Goal: Task Accomplishment & Management: Use online tool/utility

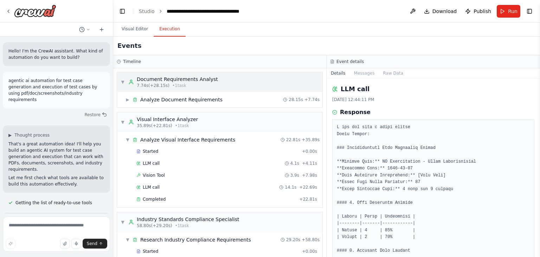
click at [186, 76] on div "Document Requirements Analyst" at bounding box center [177, 79] width 81 height 7
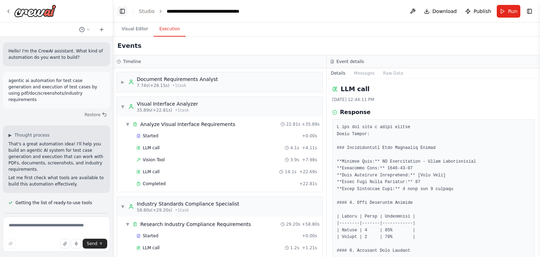
click at [123, 10] on button "Toggle Left Sidebar" at bounding box center [122, 11] width 10 height 10
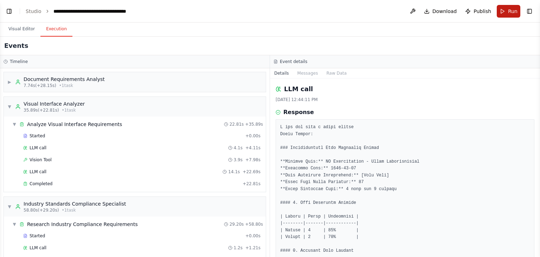
click at [505, 10] on button "Run" at bounding box center [509, 11] width 24 height 13
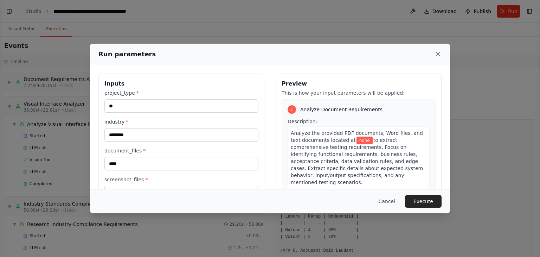
click at [439, 52] on icon at bounding box center [438, 54] width 7 height 7
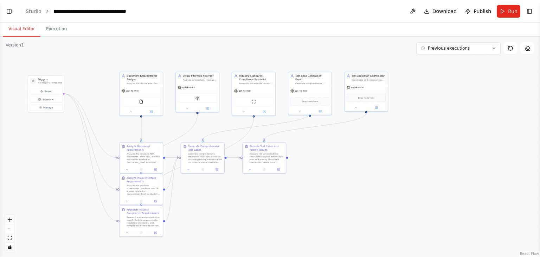
click at [18, 30] on button "Visual Editor" at bounding box center [22, 29] width 38 height 15
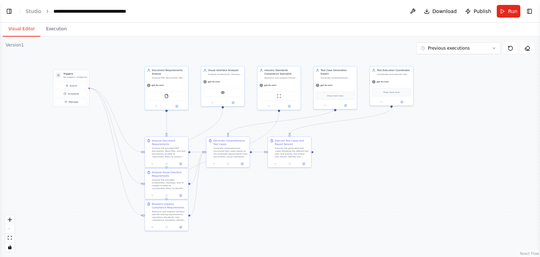
drag, startPoint x: 102, startPoint y: 71, endPoint x: 127, endPoint y: 63, distance: 26.1
click at [127, 63] on div ".deletable-edge-delete-btn { width: 20px; height: 20px; border: 0px solid #ffff…" at bounding box center [270, 147] width 540 height 220
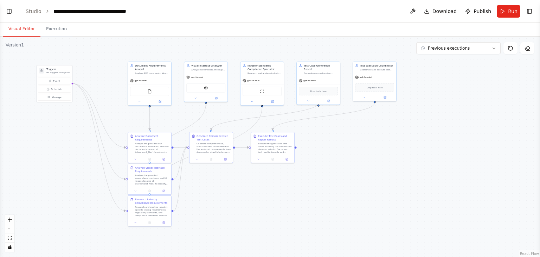
drag, startPoint x: 104, startPoint y: 68, endPoint x: 87, endPoint y: 65, distance: 16.7
click at [87, 65] on div ".deletable-edge-delete-btn { width: 20px; height: 20px; border: 0px solid #ffff…" at bounding box center [270, 147] width 540 height 220
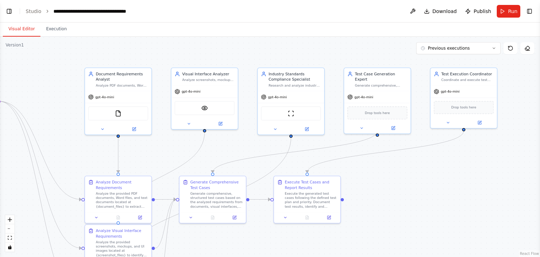
drag, startPoint x: 110, startPoint y: 73, endPoint x: 56, endPoint y: 92, distance: 56.5
click at [56, 92] on div ".deletable-edge-delete-btn { width: 20px; height: 20px; border: 0px solid #ffff…" at bounding box center [270, 147] width 540 height 220
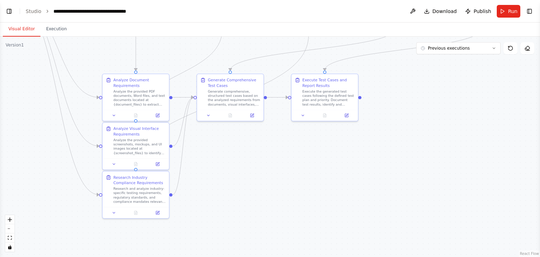
drag, startPoint x: 86, startPoint y: 149, endPoint x: 104, endPoint y: 47, distance: 103.5
click at [104, 47] on div ".deletable-edge-delete-btn { width: 20px; height: 20px; border: 0px solid #ffff…" at bounding box center [270, 147] width 540 height 220
click at [156, 114] on icon at bounding box center [157, 114] width 3 height 3
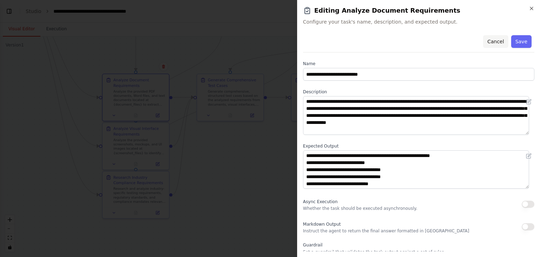
click at [489, 38] on button "Cancel" at bounding box center [495, 41] width 25 height 13
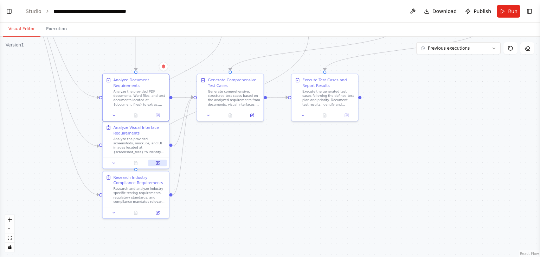
click at [160, 165] on button at bounding box center [157, 163] width 19 height 6
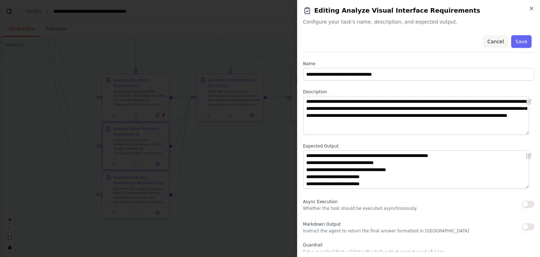
click at [488, 43] on button "Cancel" at bounding box center [495, 41] width 25 height 13
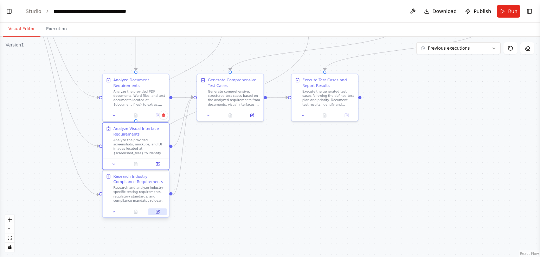
click at [160, 212] on button at bounding box center [157, 211] width 19 height 6
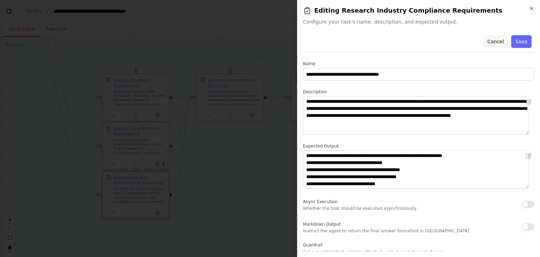
click at [489, 38] on button "Cancel" at bounding box center [495, 41] width 25 height 13
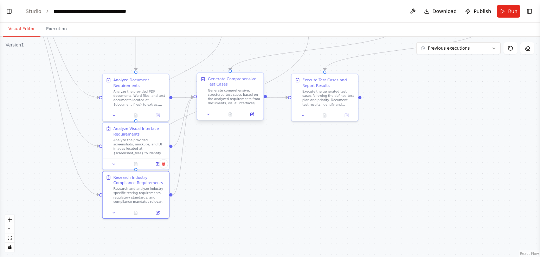
click at [253, 118] on div at bounding box center [230, 114] width 66 height 11
click at [253, 116] on button at bounding box center [252, 114] width 19 height 6
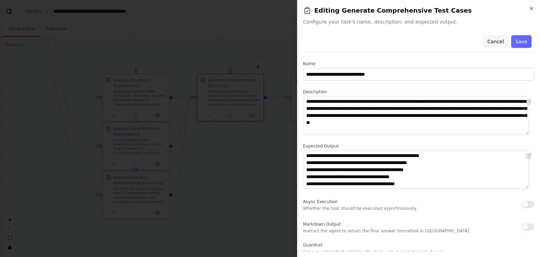
click at [495, 36] on button "Cancel" at bounding box center [495, 41] width 25 height 13
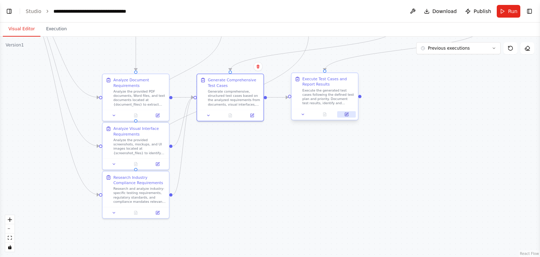
click at [346, 115] on icon at bounding box center [346, 114] width 3 height 3
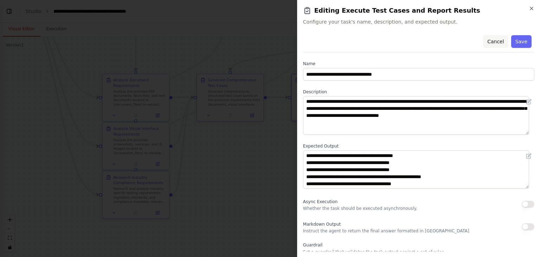
click at [500, 36] on button "Cancel" at bounding box center [495, 41] width 25 height 13
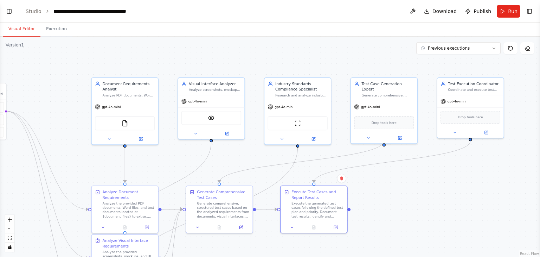
drag, startPoint x: 381, startPoint y: 126, endPoint x: 369, endPoint y: 241, distance: 116.3
click at [369, 241] on div ".deletable-edge-delete-btn { width: 20px; height: 20px; border: 0px solid #ffff…" at bounding box center [270, 147] width 540 height 220
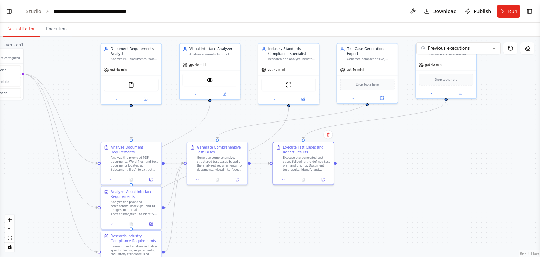
drag, startPoint x: 392, startPoint y: 214, endPoint x: 372, endPoint y: 158, distance: 59.8
click at [372, 158] on div ".deletable-edge-delete-btn { width: 20px; height: 20px; border: 0px solid #ffff…" at bounding box center [270, 147] width 540 height 220
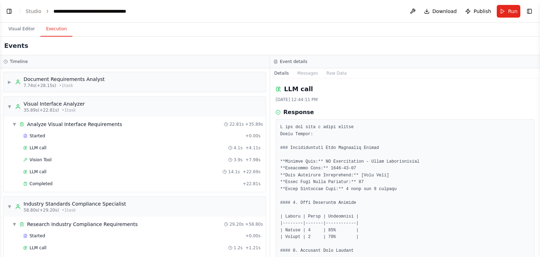
click at [49, 29] on button "Execution" at bounding box center [56, 29] width 32 height 15
click at [505, 12] on button "Run" at bounding box center [509, 11] width 24 height 13
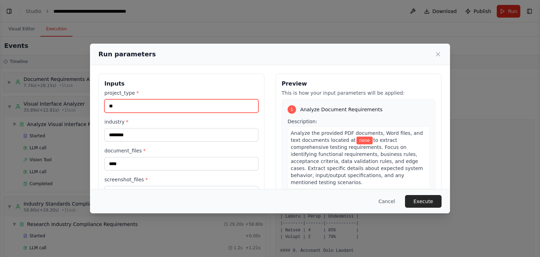
click at [117, 106] on input "**" at bounding box center [181, 105] width 154 height 13
type input "*******"
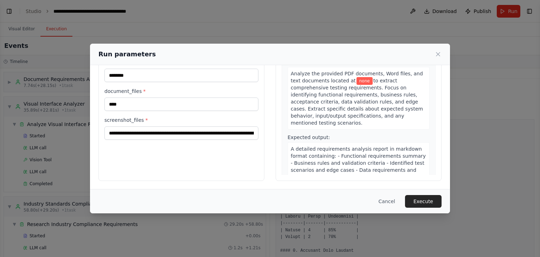
scroll to position [59, 0]
click at [202, 132] on input "**********" at bounding box center [181, 133] width 154 height 13
click at [422, 199] on button "Execute" at bounding box center [423, 201] width 37 height 13
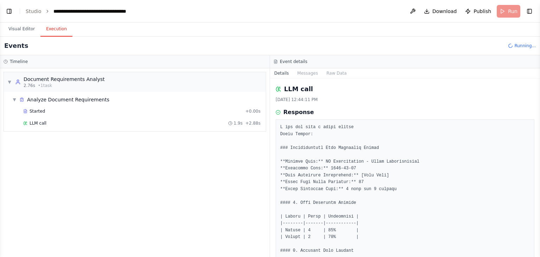
click at [283, 74] on button "Details" at bounding box center [281, 73] width 23 height 10
click at [57, 110] on div "Started" at bounding box center [132, 111] width 219 height 6
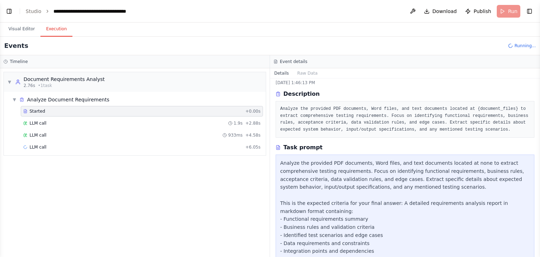
scroll to position [0, 0]
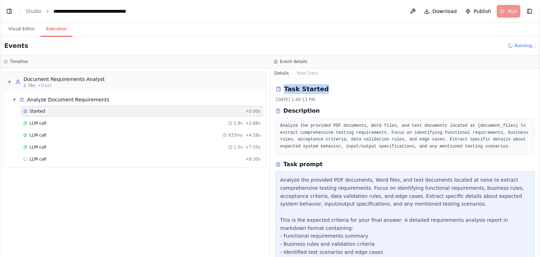
drag, startPoint x: 284, startPoint y: 88, endPoint x: 330, endPoint y: 89, distance: 46.4
click at [330, 89] on div "Task Started" at bounding box center [405, 89] width 259 height 10
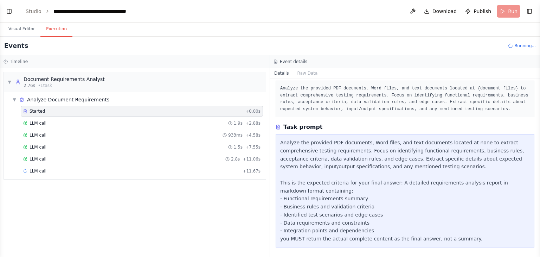
scroll to position [38, 0]
click at [65, 103] on div "▼ Analyze Document Requirements" at bounding box center [137, 99] width 256 height 13
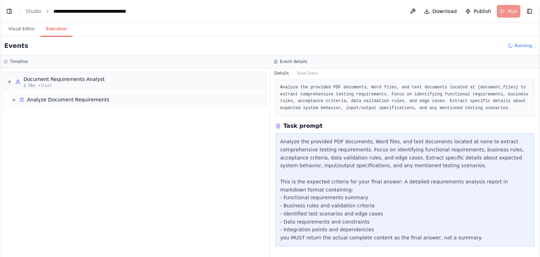
click at [107, 103] on div "▶ Analyze Document Requirements" at bounding box center [137, 99] width 256 height 13
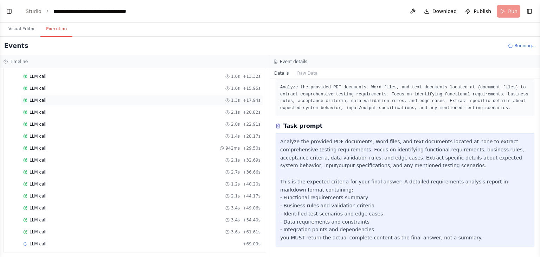
scroll to position [0, 0]
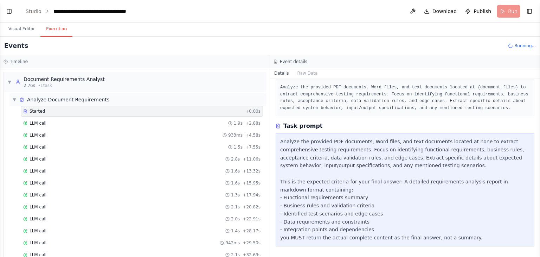
click at [37, 101] on span "Analyze Document Requirements" at bounding box center [68, 99] width 82 height 7
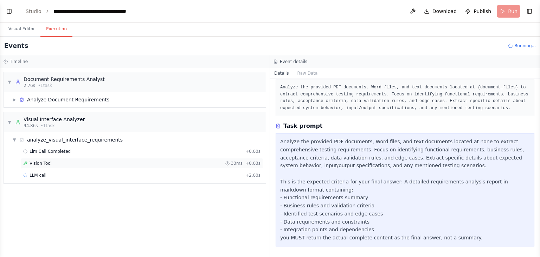
click at [51, 166] on div "Vision Tool 33ms + 0.03s" at bounding box center [142, 163] width 242 height 11
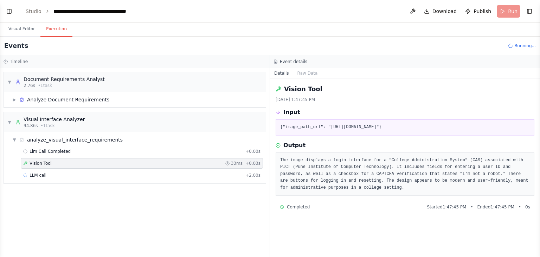
drag, startPoint x: 296, startPoint y: 131, endPoint x: 435, endPoint y: 139, distance: 138.7
click at [435, 131] on pre "{"image_path_url": "[URL][DOMAIN_NAME]"}" at bounding box center [405, 127] width 250 height 7
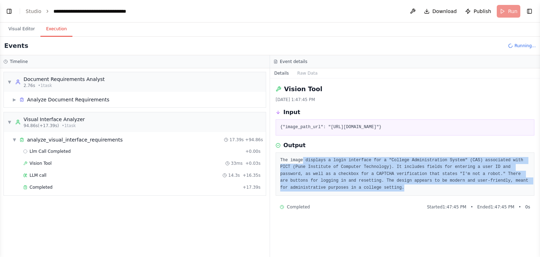
drag, startPoint x: 302, startPoint y: 179, endPoint x: 342, endPoint y: 208, distance: 50.1
click at [342, 191] on pre "The image displays a login interface for a "College Administration System" (CAS…" at bounding box center [405, 174] width 250 height 34
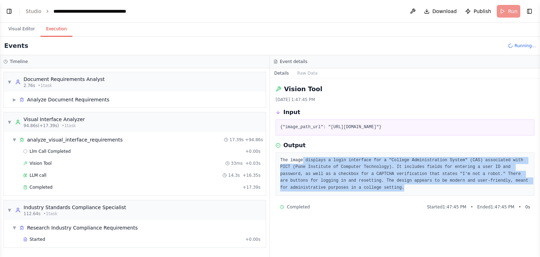
click at [342, 191] on pre "The image displays a login interface for a "College Administration System" (CAS…" at bounding box center [405, 174] width 250 height 34
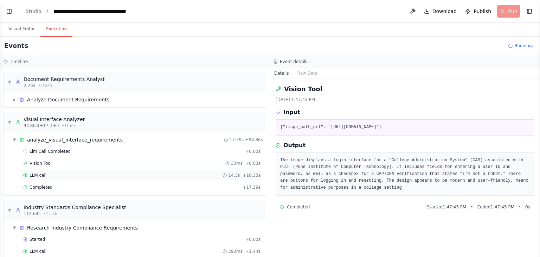
click at [45, 172] on div "LLM call 14.3s + 16.35s" at bounding box center [141, 175] width 237 height 6
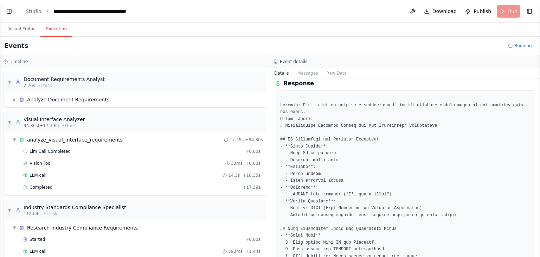
scroll to position [31, 0]
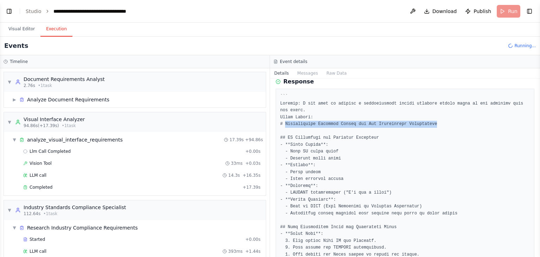
drag, startPoint x: 285, startPoint y: 123, endPoint x: 426, endPoint y: 124, distance: 140.6
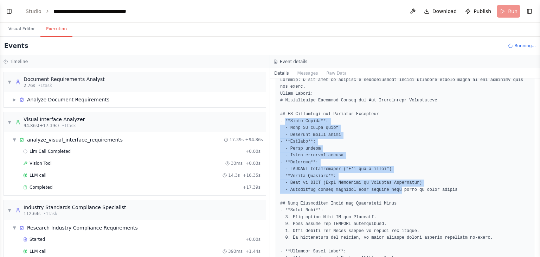
drag, startPoint x: 285, startPoint y: 121, endPoint x: 391, endPoint y: 186, distance: 124.4
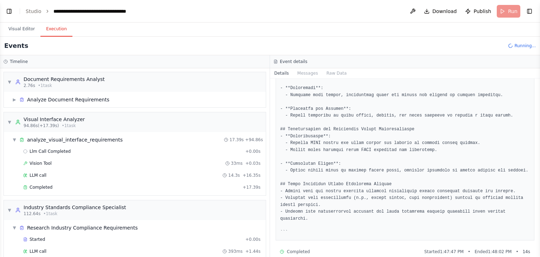
scroll to position [357, 0]
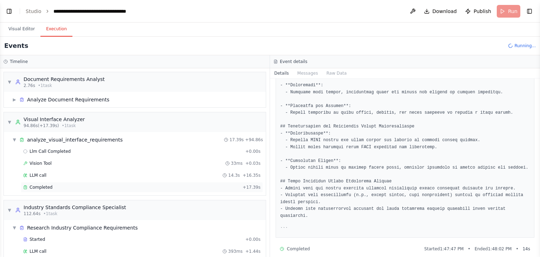
click at [41, 185] on span "Completed" at bounding box center [41, 187] width 23 height 6
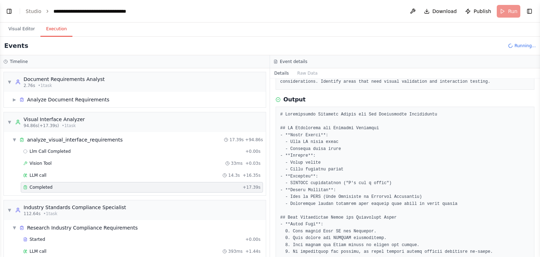
scroll to position [81, 0]
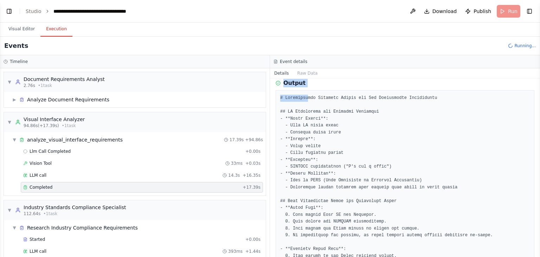
drag, startPoint x: 284, startPoint y: 83, endPoint x: 307, endPoint y: 89, distance: 23.2
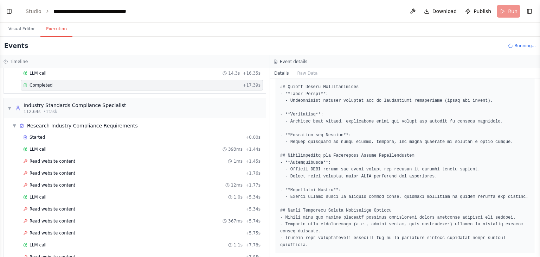
scroll to position [105, 0]
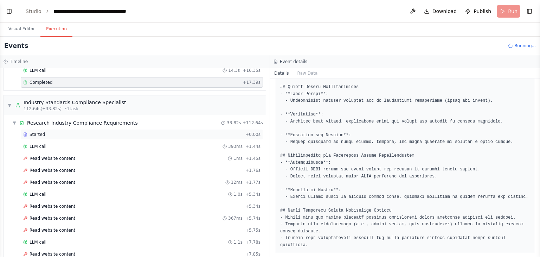
click at [88, 131] on div "Started" at bounding box center [132, 134] width 219 height 6
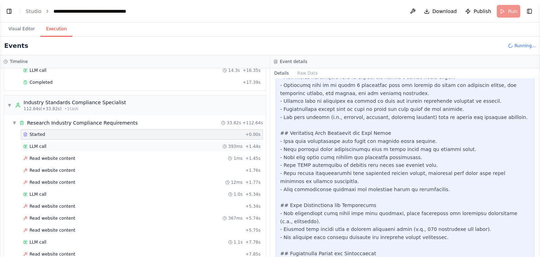
click at [90, 141] on div "LLM call 393ms + 1.44s" at bounding box center [142, 146] width 242 height 11
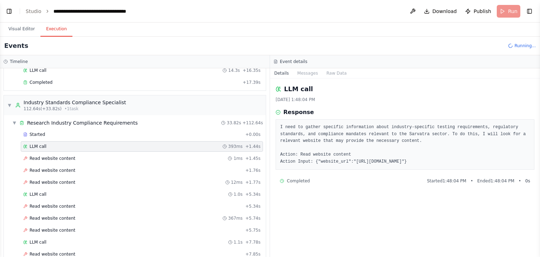
scroll to position [130, 0]
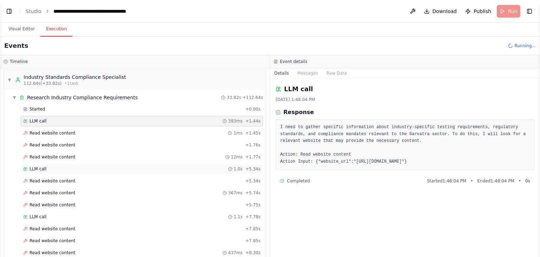
click at [123, 168] on div "LLM call 1.0s + 5.34s" at bounding box center [141, 169] width 237 height 6
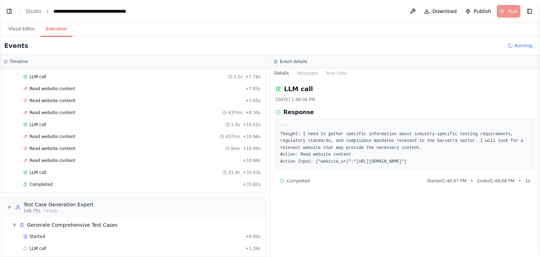
scroll to position [274, 0]
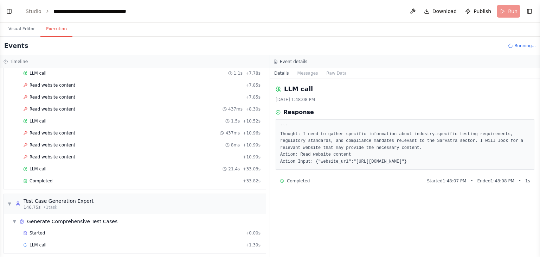
click at [123, 168] on div "LLM call 21.4s + 33.03s" at bounding box center [142, 168] width 242 height 11
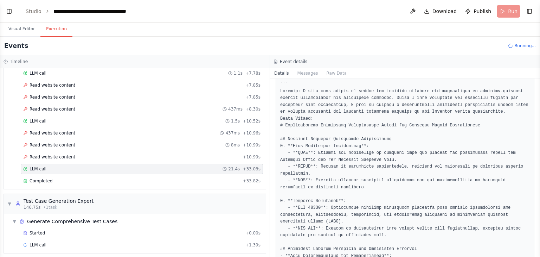
scroll to position [49, 0]
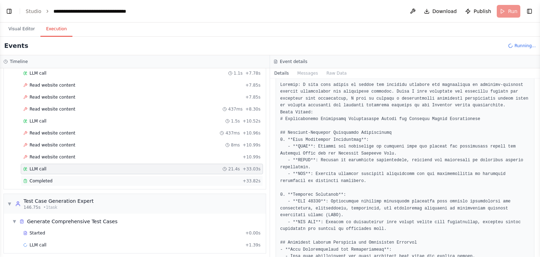
click at [197, 178] on div "Completed" at bounding box center [131, 181] width 217 height 6
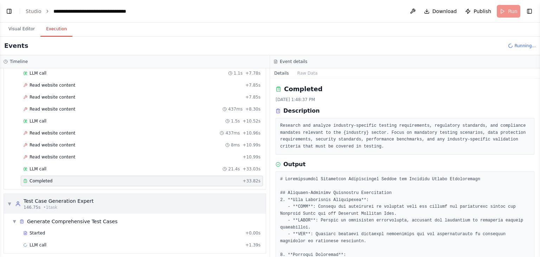
click at [179, 201] on div "▼ Test Case Generation Expert 146.75s • 1 task" at bounding box center [135, 204] width 262 height 20
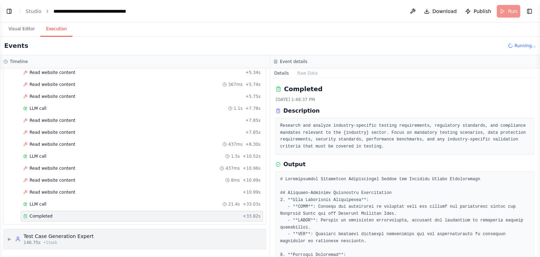
scroll to position [235, 0]
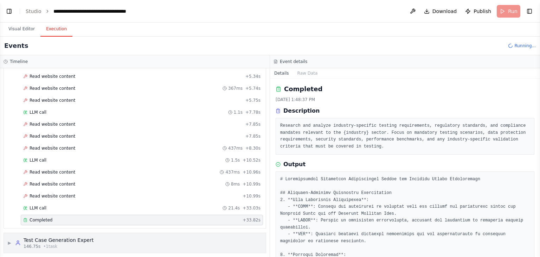
click at [162, 242] on div "▶ Test Case Generation Expert 146.75s • 1 task" at bounding box center [135, 243] width 262 height 20
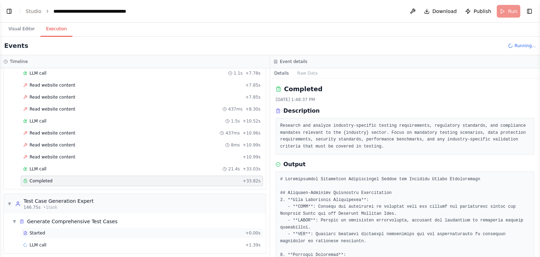
click at [142, 231] on div "Started" at bounding box center [132, 233] width 219 height 6
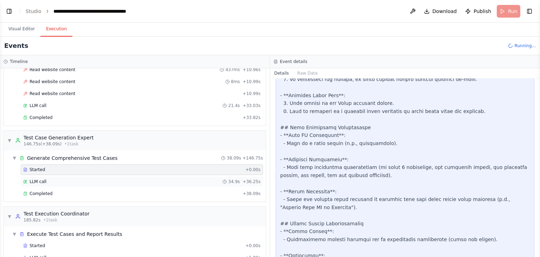
scroll to position [338, 0]
click at [103, 178] on div "LLM call 34.9s + 36.25s" at bounding box center [141, 181] width 237 height 6
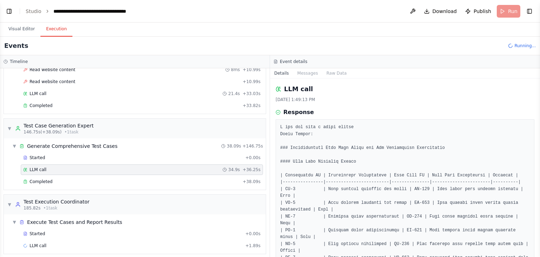
scroll to position [349, 0]
drag, startPoint x: 284, startPoint y: 109, endPoint x: 313, endPoint y: 124, distance: 32.1
drag, startPoint x: 293, startPoint y: 162, endPoint x: 325, endPoint y: 176, distance: 34.9
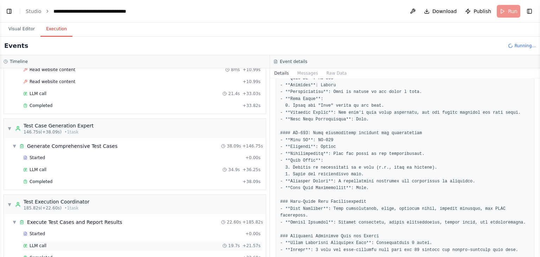
scroll to position [361, 0]
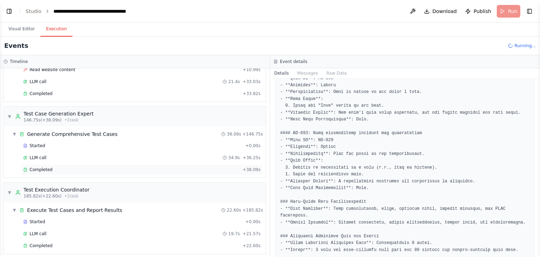
click at [133, 167] on div "Completed" at bounding box center [131, 170] width 217 height 6
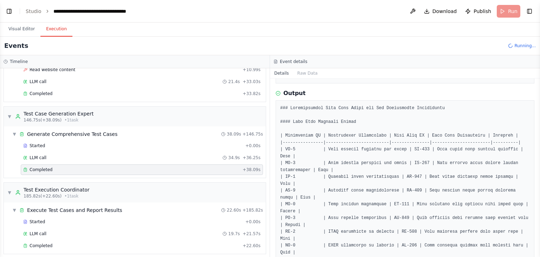
scroll to position [56, 0]
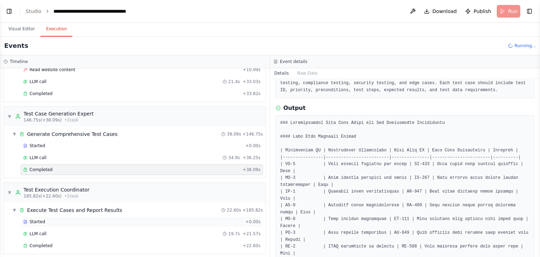
click at [140, 219] on div "Started" at bounding box center [132, 222] width 219 height 6
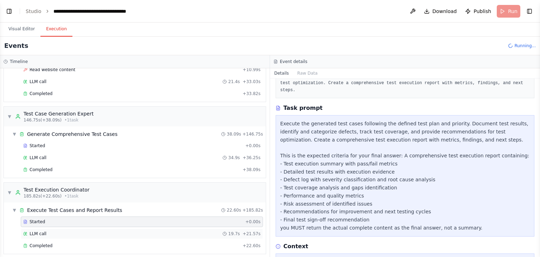
click at [138, 231] on div "LLM call 19.7s + 21.57s" at bounding box center [141, 234] width 237 height 6
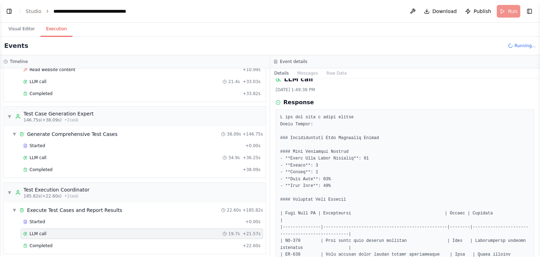
scroll to position [28, 0]
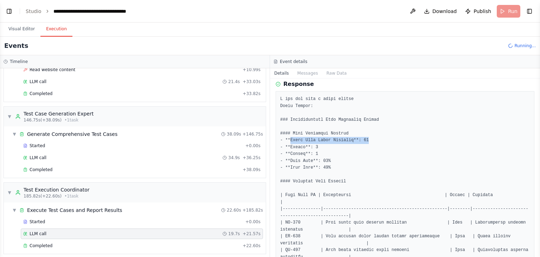
drag, startPoint x: 290, startPoint y: 139, endPoint x: 365, endPoint y: 140, distance: 75.6
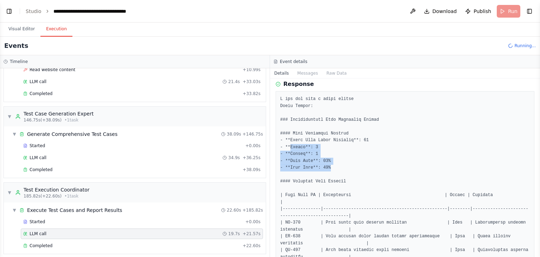
drag, startPoint x: 290, startPoint y: 144, endPoint x: 327, endPoint y: 163, distance: 42.1
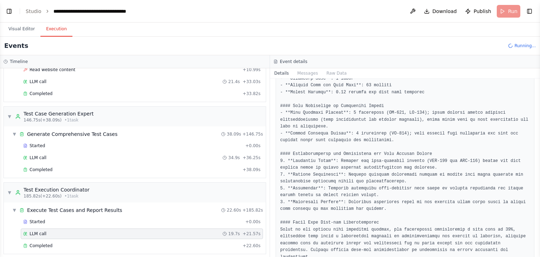
scroll to position [482, 0]
click at [211, 243] on div "Completed + 22.60s" at bounding box center [142, 245] width 242 height 11
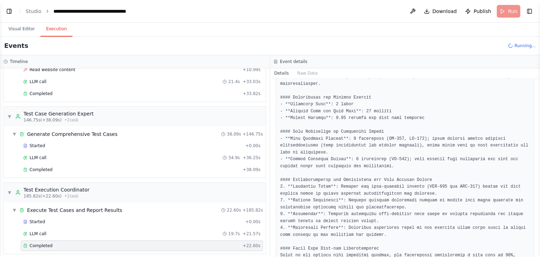
scroll to position [545, 0]
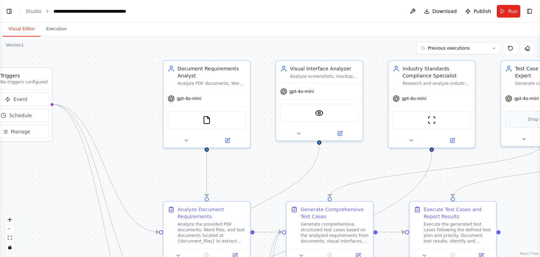
drag, startPoint x: 87, startPoint y: 117, endPoint x: 110, endPoint y: 105, distance: 25.5
click at [110, 105] on div ".deletable-edge-delete-btn { width: 20px; height: 20px; border: 0px solid #ffff…" at bounding box center [270, 147] width 540 height 220
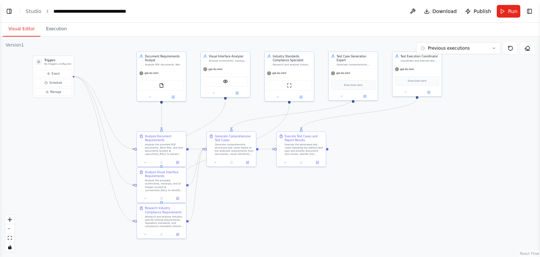
drag, startPoint x: 107, startPoint y: 89, endPoint x: 103, endPoint y: 61, distance: 28.3
click at [103, 61] on div ".deletable-edge-delete-btn { width: 20px; height: 20px; border: 0px solid #ffff…" at bounding box center [270, 147] width 540 height 220
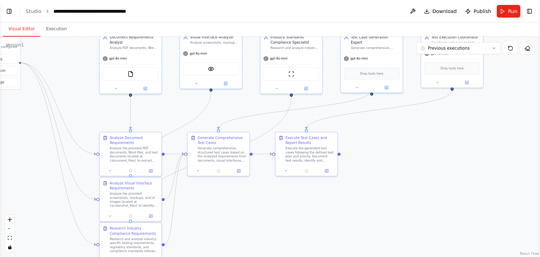
drag, startPoint x: 418, startPoint y: 134, endPoint x: 374, endPoint y: 120, distance: 46.1
click at [374, 120] on div ".deletable-edge-delete-btn { width: 20px; height: 20px; border: 0px solid #ffff…" at bounding box center [270, 147] width 540 height 220
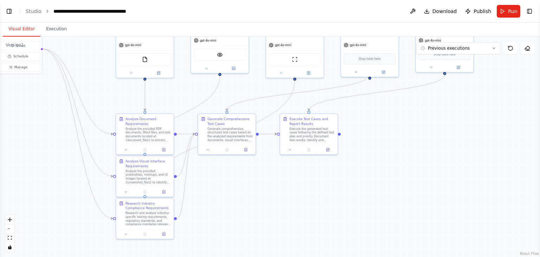
drag, startPoint x: 316, startPoint y: 203, endPoint x: 315, endPoint y: 182, distance: 20.8
click at [315, 182] on div ".deletable-edge-delete-btn { width: 20px; height: 20px; border: 0px solid #ffff…" at bounding box center [270, 147] width 540 height 220
click at [162, 149] on icon at bounding box center [164, 149] width 4 height 4
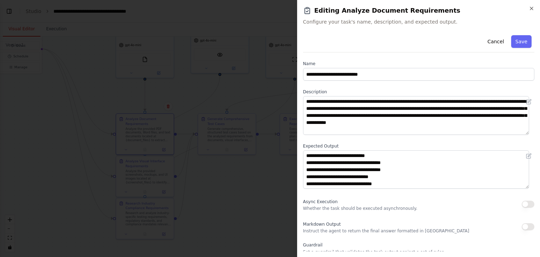
scroll to position [0, 0]
click at [491, 39] on button "Cancel" at bounding box center [495, 41] width 25 height 13
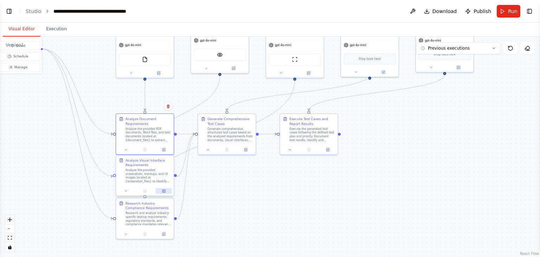
click at [165, 192] on icon at bounding box center [164, 191] width 4 height 4
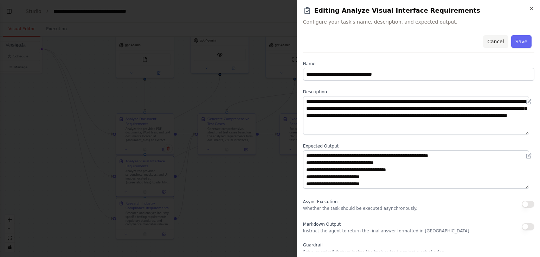
click at [493, 43] on button "Cancel" at bounding box center [495, 41] width 25 height 13
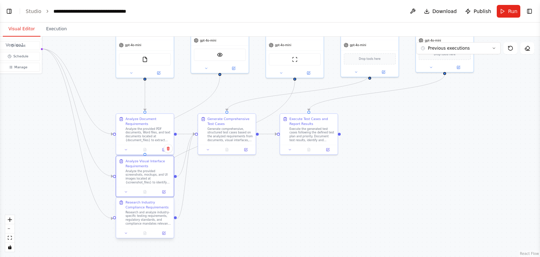
click at [166, 236] on div at bounding box center [145, 232] width 58 height 9
click at [166, 232] on button at bounding box center [164, 233] width 16 height 6
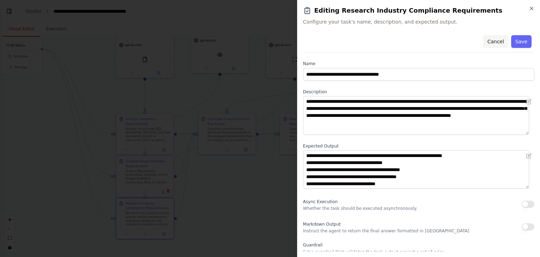
click at [489, 39] on button "Cancel" at bounding box center [495, 41] width 25 height 13
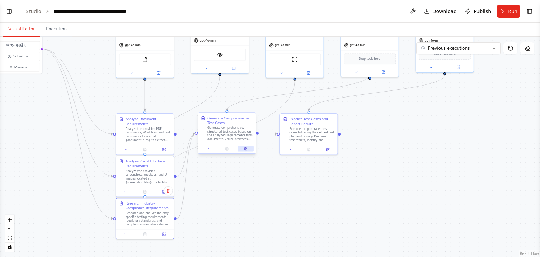
click at [247, 150] on icon at bounding box center [246, 149] width 4 height 4
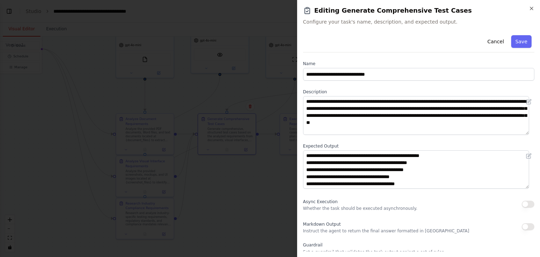
drag, startPoint x: 389, startPoint y: 182, endPoint x: 388, endPoint y: 214, distance: 32.7
click at [388, 214] on div "**********" at bounding box center [418, 171] width 231 height 279
click at [492, 40] on button "Cancel" at bounding box center [495, 41] width 25 height 13
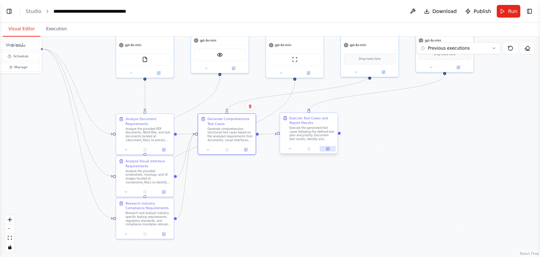
click at [330, 149] on button at bounding box center [328, 149] width 16 height 6
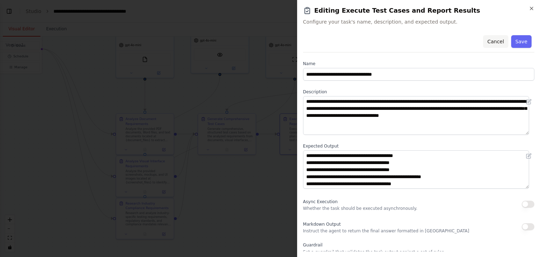
click at [491, 42] on button "Cancel" at bounding box center [495, 41] width 25 height 13
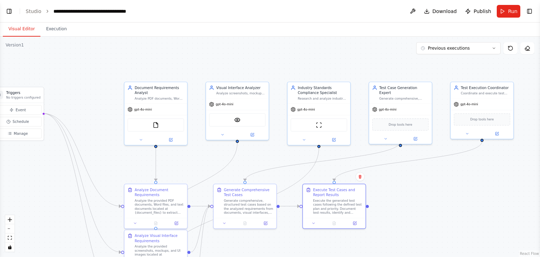
drag, startPoint x: 162, startPoint y: 92, endPoint x: 185, endPoint y: 161, distance: 73.2
click at [185, 161] on div ".deletable-edge-delete-btn { width: 20px; height: 20px; border: 0px solid #ffff…" at bounding box center [270, 147] width 540 height 220
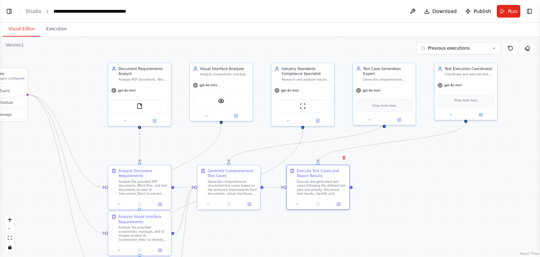
drag, startPoint x: 384, startPoint y: 205, endPoint x: 349, endPoint y: 174, distance: 47.3
click at [349, 174] on div ".deletable-edge-delete-btn { width: 20px; height: 20px; border: 0px solid #ffff…" at bounding box center [270, 147] width 540 height 220
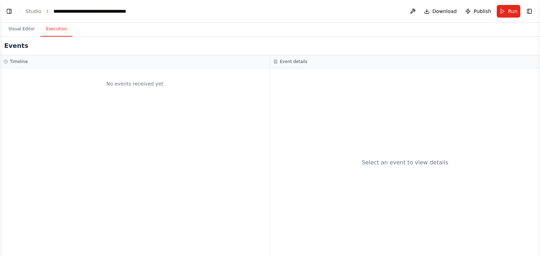
click at [58, 32] on button "Execution" at bounding box center [56, 29] width 32 height 15
click at [507, 10] on button "Run" at bounding box center [509, 11] width 24 height 13
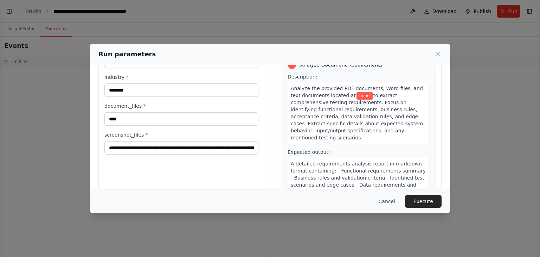
scroll to position [48, 0]
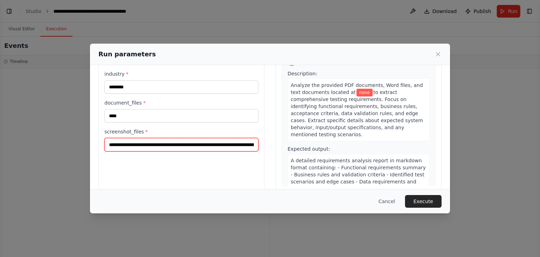
click at [141, 143] on input "**********" at bounding box center [181, 144] width 154 height 13
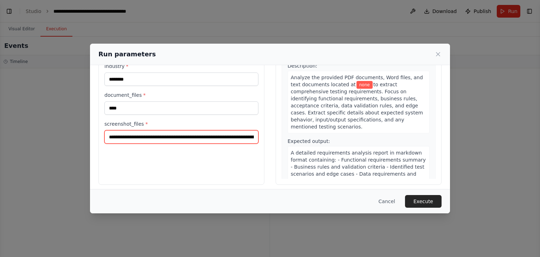
scroll to position [59, 0]
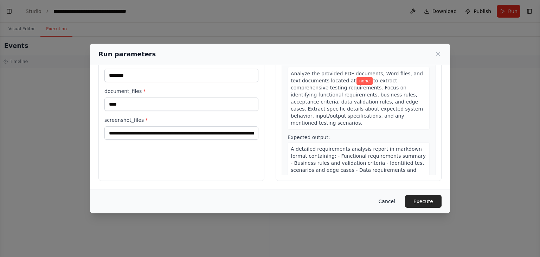
click at [389, 199] on button "Cancel" at bounding box center [387, 201] width 28 height 13
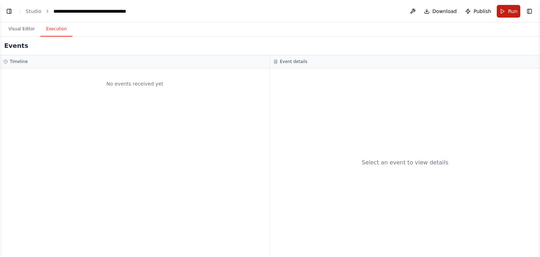
click at [505, 12] on button "Run" at bounding box center [509, 11] width 24 height 13
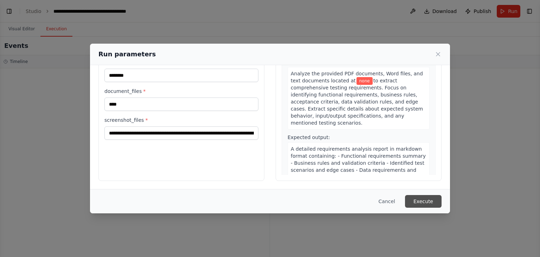
click at [432, 200] on button "Execute" at bounding box center [423, 201] width 37 height 13
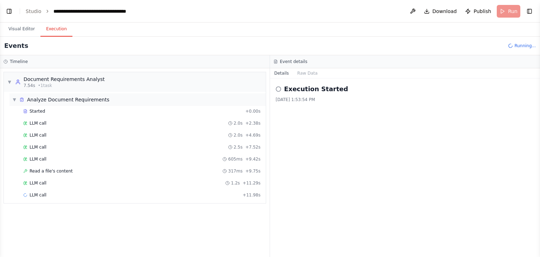
click at [12, 97] on span "▼" at bounding box center [14, 100] width 4 height 6
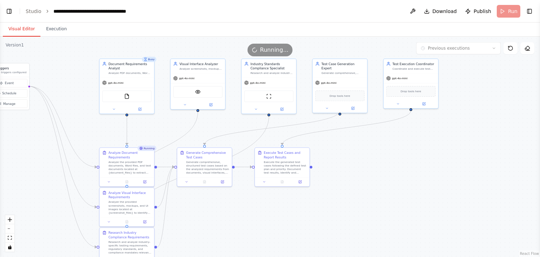
click at [23, 29] on button "Visual Editor" at bounding box center [22, 29] width 38 height 15
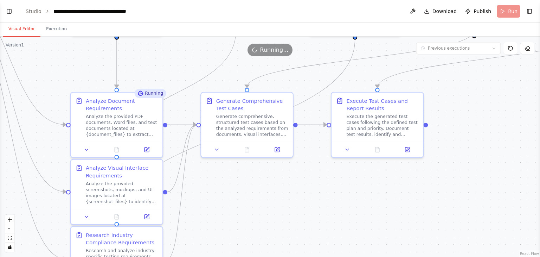
drag, startPoint x: 160, startPoint y: 134, endPoint x: 174, endPoint y: 73, distance: 62.1
click at [174, 73] on div ".deletable-edge-delete-btn { width: 20px; height: 20px; border: 0px solid #ffff…" at bounding box center [270, 147] width 540 height 220
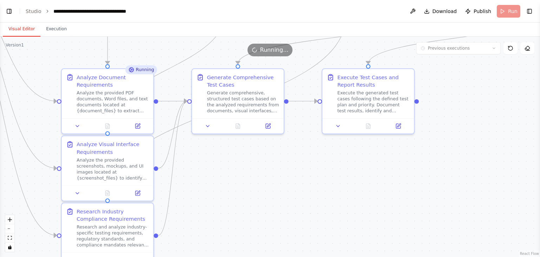
drag, startPoint x: 48, startPoint y: 71, endPoint x: 40, endPoint y: 47, distance: 25.0
click at [40, 47] on div "Version 1 Previous executions Show Tools Hide Agents .deletable-edge-delete-btn…" at bounding box center [270, 147] width 540 height 220
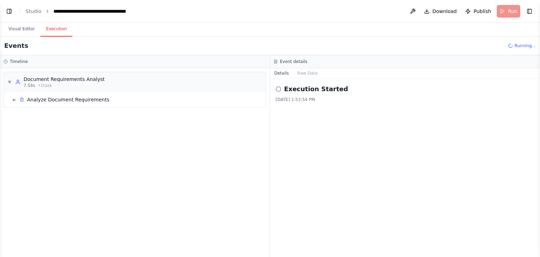
click at [47, 28] on button "Execution" at bounding box center [56, 29] width 32 height 15
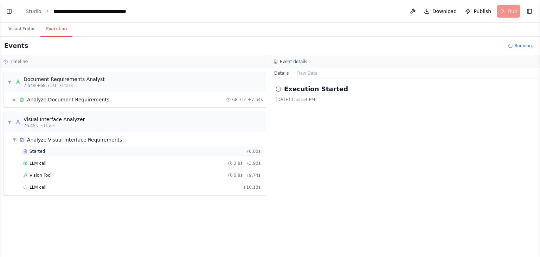
click at [69, 152] on div "Started" at bounding box center [132, 151] width 219 height 6
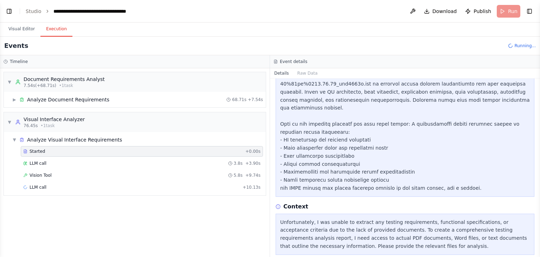
scroll to position [128, 0]
click at [48, 159] on div "LLM call 3.8s + 3.90s" at bounding box center [142, 163] width 242 height 11
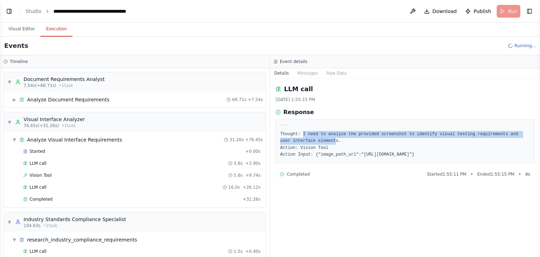
drag, startPoint x: 301, startPoint y: 133, endPoint x: 321, endPoint y: 141, distance: 21.4
click at [321, 141] on pre "``` Thought: I need to analyze the provided screenshot to identify visual testi…" at bounding box center [405, 141] width 250 height 34
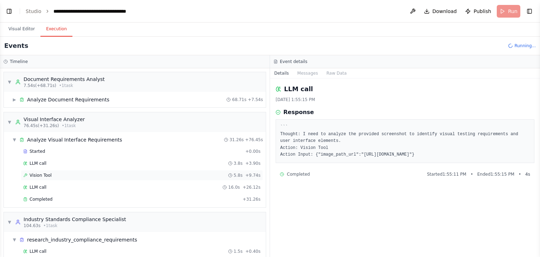
click at [64, 173] on div "Vision Tool 5.8s + 9.74s" at bounding box center [141, 175] width 237 height 6
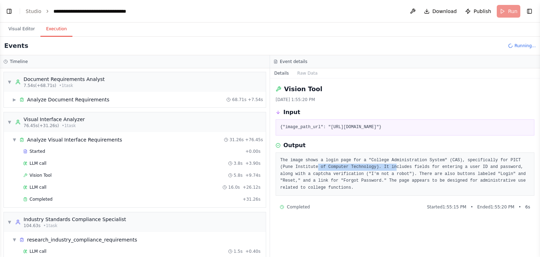
drag, startPoint x: 301, startPoint y: 187, endPoint x: 372, endPoint y: 185, distance: 71.1
click at [372, 185] on pre "The image shows a login page for a "College Administration System" (CAS), speci…" at bounding box center [405, 174] width 250 height 34
click at [76, 187] on div "LLM call 16.0s + 26.12s" at bounding box center [141, 187] width 237 height 6
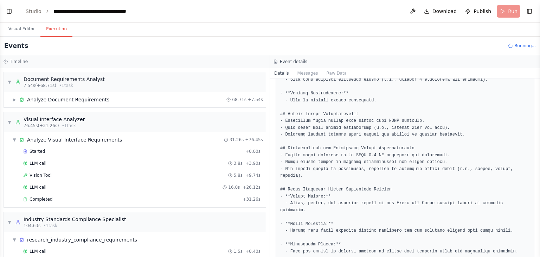
scroll to position [378, 0]
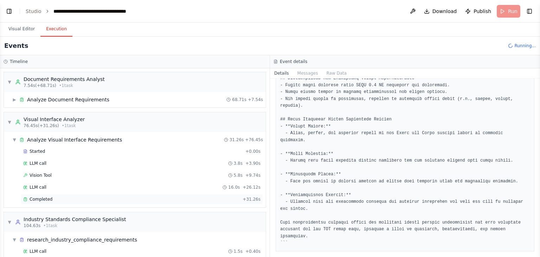
click at [187, 194] on div "Completed + 31.26s" at bounding box center [142, 199] width 242 height 11
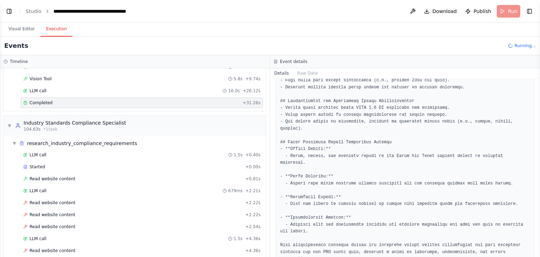
scroll to position [97, 0]
click at [122, 151] on div "LLM call 1.5s + 0.40s" at bounding box center [141, 154] width 237 height 6
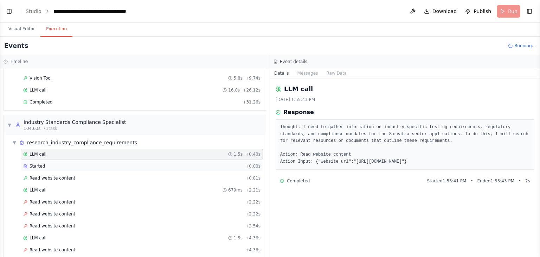
click at [124, 163] on div "Started" at bounding box center [132, 166] width 219 height 6
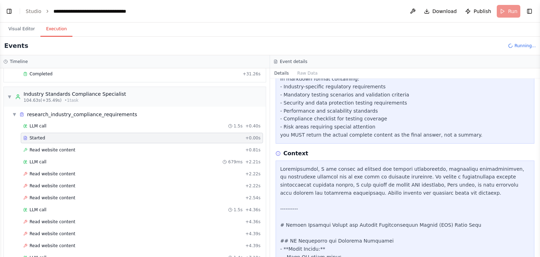
scroll to position [150, 0]
click at [169, 151] on div "Read website content + 0.81s" at bounding box center [142, 150] width 242 height 11
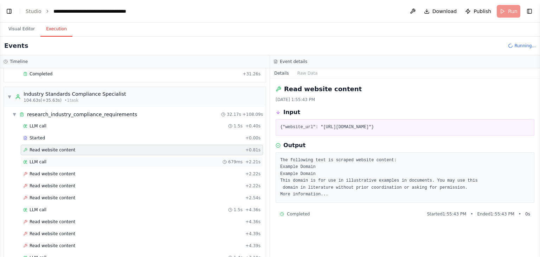
click at [165, 162] on div "LLM call 679ms + 2.21s" at bounding box center [141, 162] width 237 height 6
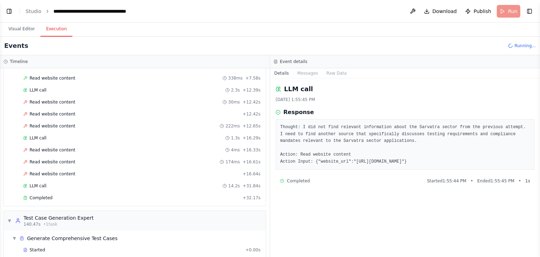
scroll to position [333, 0]
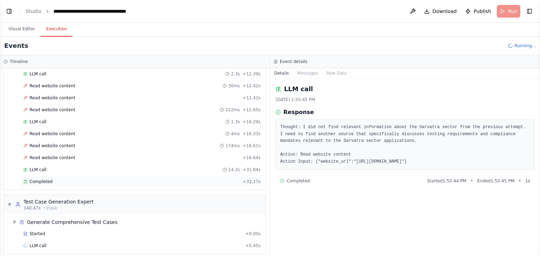
click at [153, 179] on div "Completed" at bounding box center [131, 182] width 217 height 6
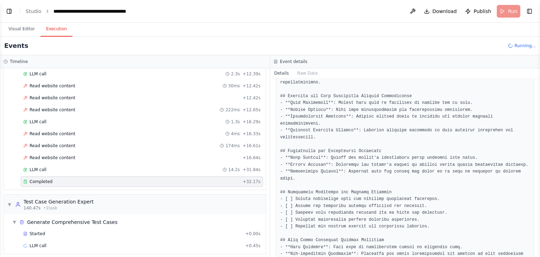
scroll to position [201, 0]
click at [41, 228] on div "Started + 0.00s" at bounding box center [142, 233] width 242 height 11
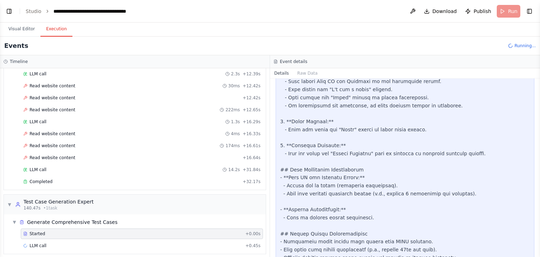
scroll to position [468, 0]
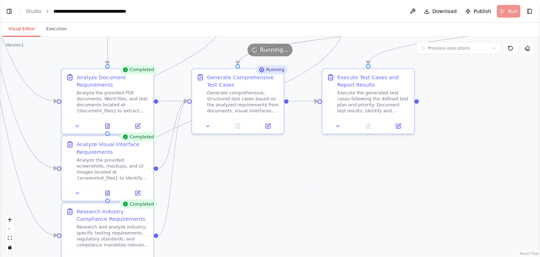
click at [24, 31] on button "Visual Editor" at bounding box center [22, 29] width 38 height 15
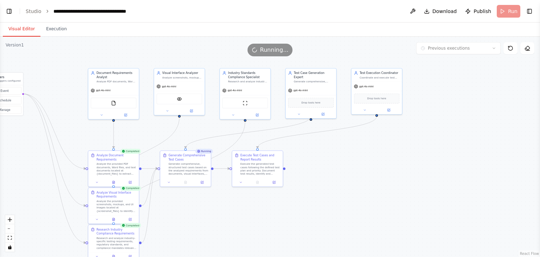
drag, startPoint x: 221, startPoint y: 172, endPoint x: 197, endPoint y: 204, distance: 39.9
click at [197, 204] on div ".deletable-edge-delete-btn { width: 20px; height: 20px; border: 0px solid #ffff…" at bounding box center [270, 147] width 540 height 220
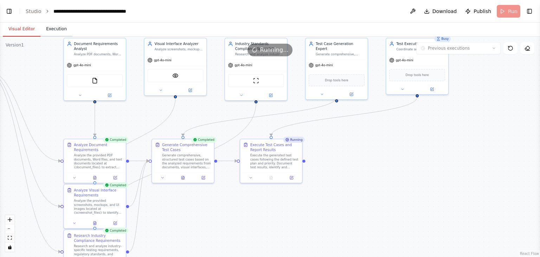
click at [53, 26] on button "Execution" at bounding box center [56, 29] width 32 height 15
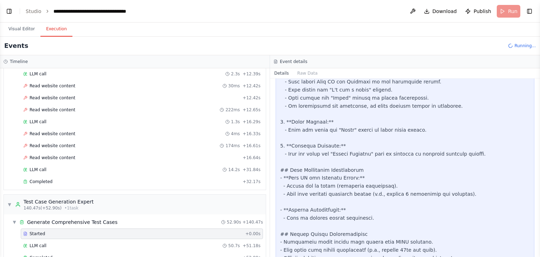
scroll to position [408, 0]
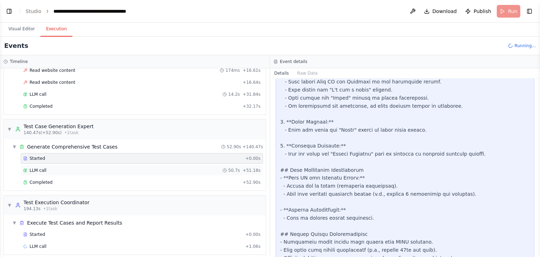
click at [73, 165] on div "LLM call 50.7s + 51.18s" at bounding box center [142, 170] width 242 height 11
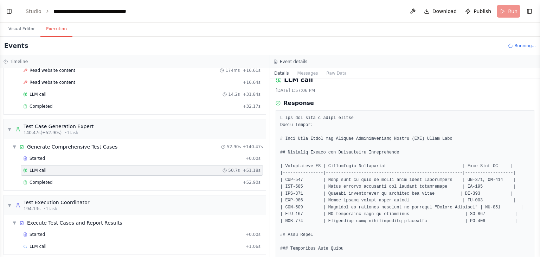
scroll to position [10, 0]
drag, startPoint x: 287, startPoint y: 137, endPoint x: 406, endPoint y: 141, distance: 119.3
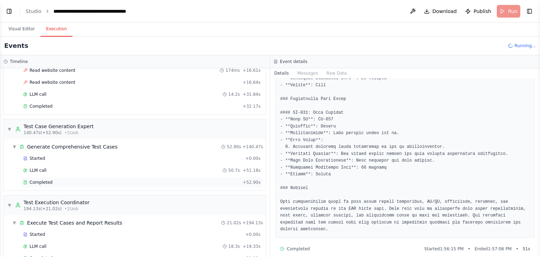
scroll to position [3238, 0]
click at [114, 177] on div "Completed + 52.90s" at bounding box center [142, 182] width 242 height 11
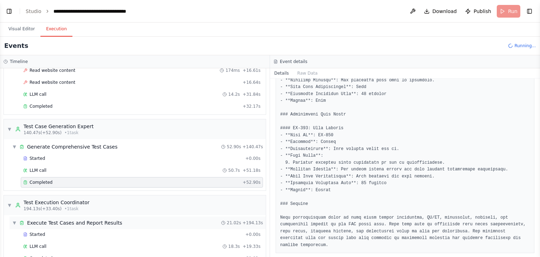
scroll to position [432, 0]
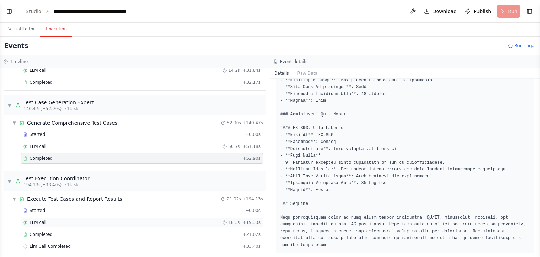
click at [104, 217] on div "LLM call 18.3s + 19.33s" at bounding box center [142, 222] width 242 height 11
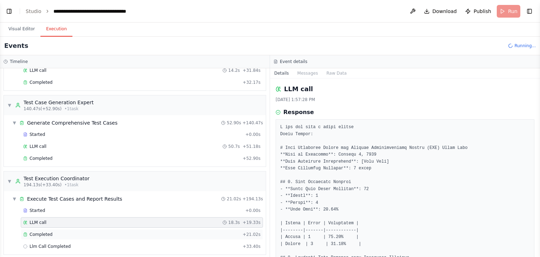
click at [104, 231] on div "Completed" at bounding box center [131, 234] width 217 height 6
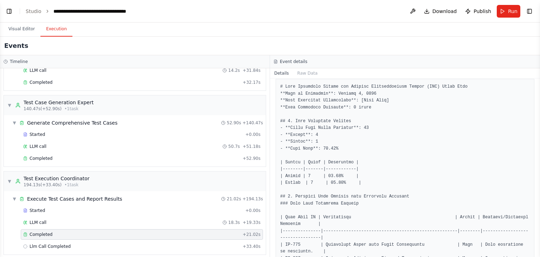
scroll to position [93, 0]
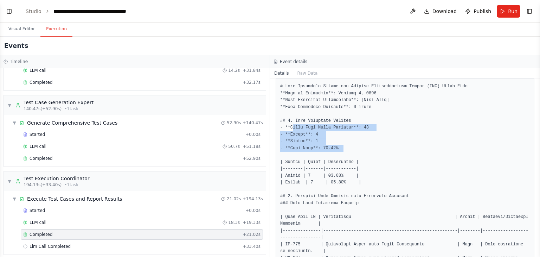
drag, startPoint x: 293, startPoint y: 119, endPoint x: 338, endPoint y: 139, distance: 49.8
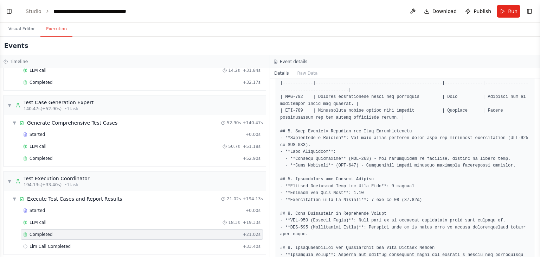
scroll to position [545, 0]
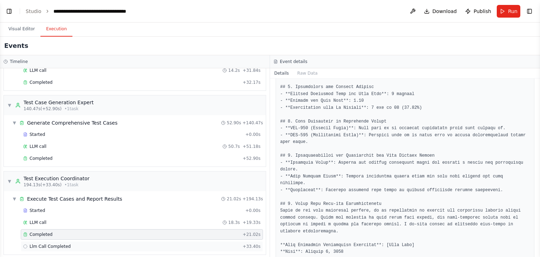
click at [121, 243] on div "Llm Call Completed + 33.40s" at bounding box center [141, 246] width 237 height 6
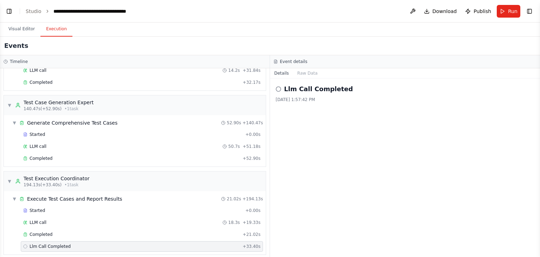
click at [326, 145] on div "Llm Call Completed 10/6/2025, 1:57:42 PM" at bounding box center [405, 167] width 270 height 178
click at [135, 10] on icon "breadcrumb" at bounding box center [138, 11] width 6 height 6
